Goal: Find specific page/section: Find specific page/section

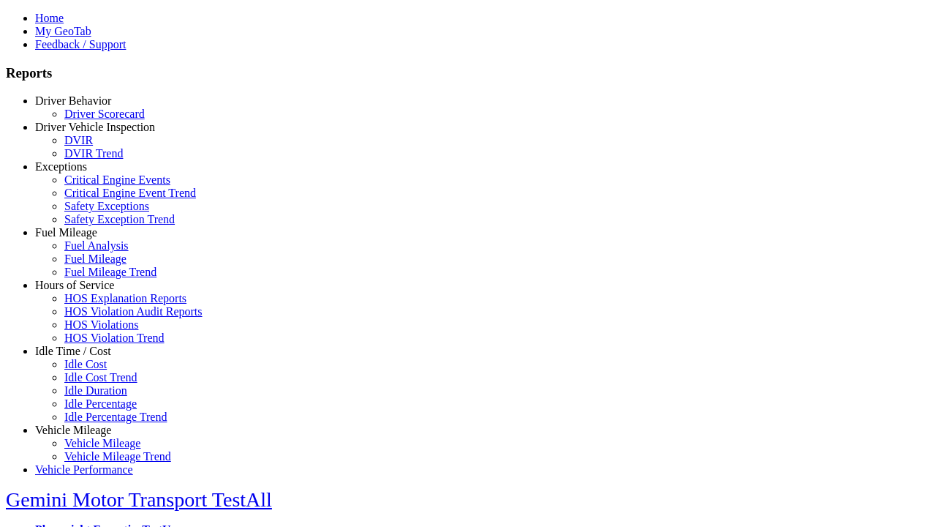
click at [84, 357] on link "Idle Time / Cost" at bounding box center [73, 350] width 76 height 12
click at [95, 370] on link "Idle Cost" at bounding box center [85, 364] width 42 height 12
select select "**"
type input "*********"
